Goal: Information Seeking & Learning: Learn about a topic

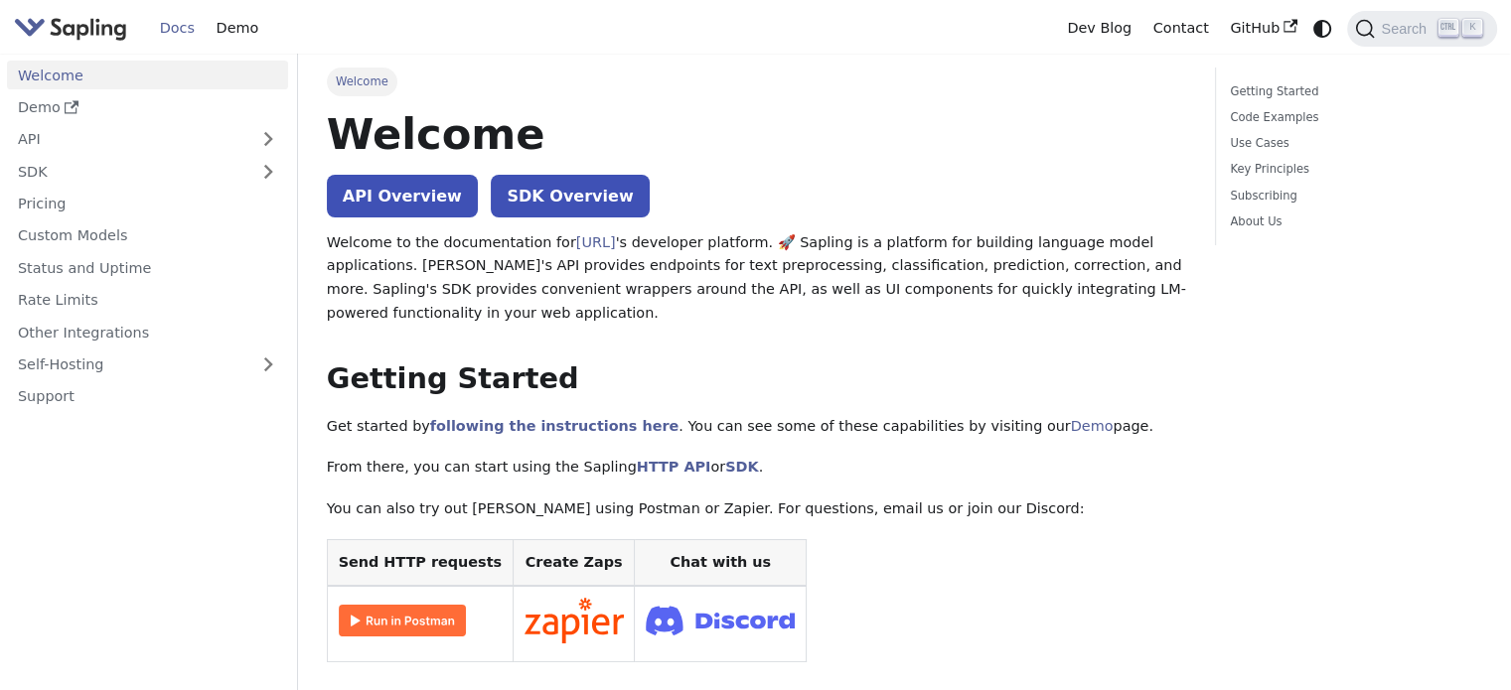
click at [185, 26] on link "Docs" at bounding box center [177, 28] width 57 height 31
click at [52, 105] on link "Demo" at bounding box center [147, 107] width 281 height 29
click at [414, 186] on link "API Overview" at bounding box center [402, 196] width 151 height 43
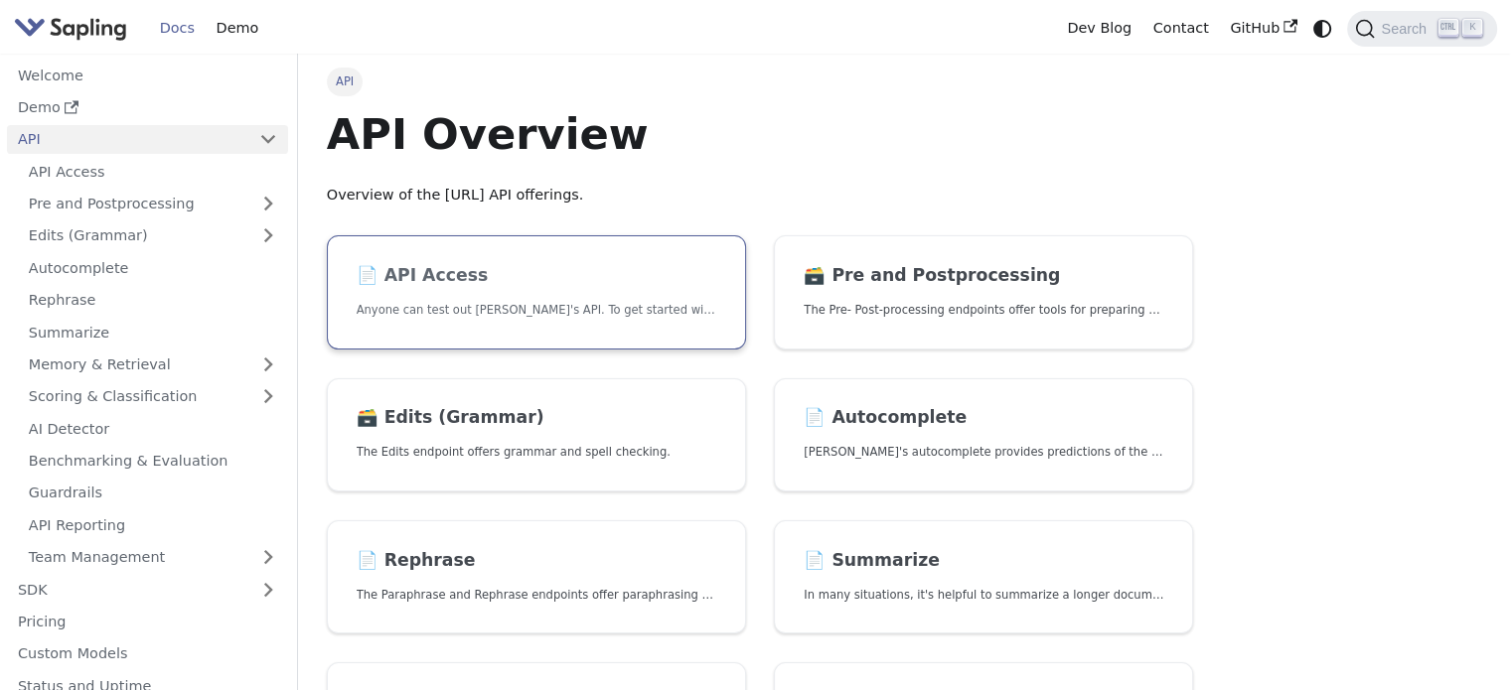
click at [493, 269] on h2 "📄️ API Access" at bounding box center [537, 276] width 360 height 22
